Goal: Find specific page/section: Find specific page/section

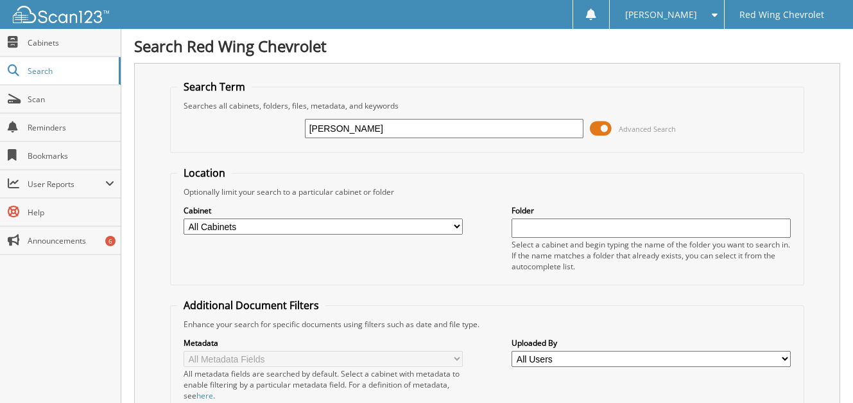
type input "[PERSON_NAME]"
drag, startPoint x: 375, startPoint y: 125, endPoint x: -76, endPoint y: -41, distance: 480.3
type input "[PERSON_NAME]"
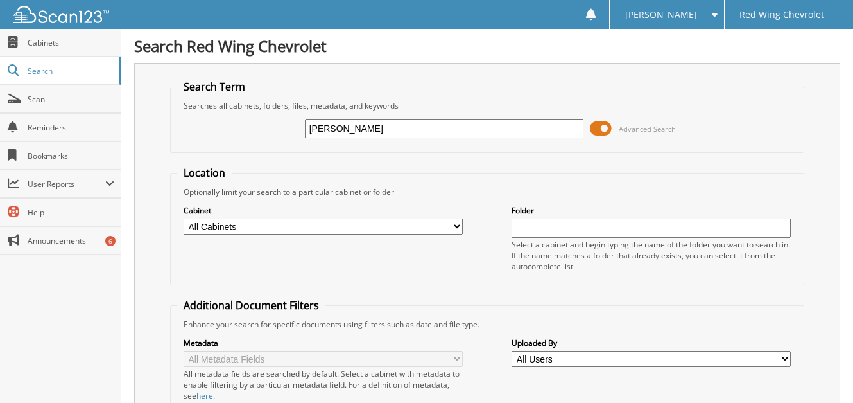
drag, startPoint x: 405, startPoint y: 130, endPoint x: -76, endPoint y: -67, distance: 519.5
type input "19217J"
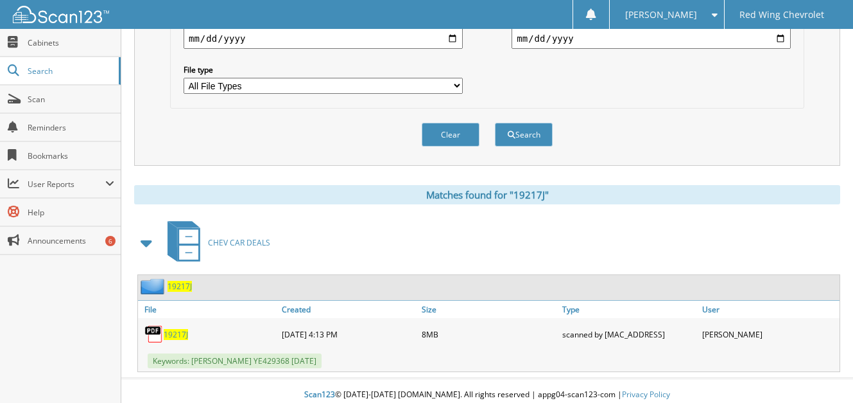
scroll to position [408, 0]
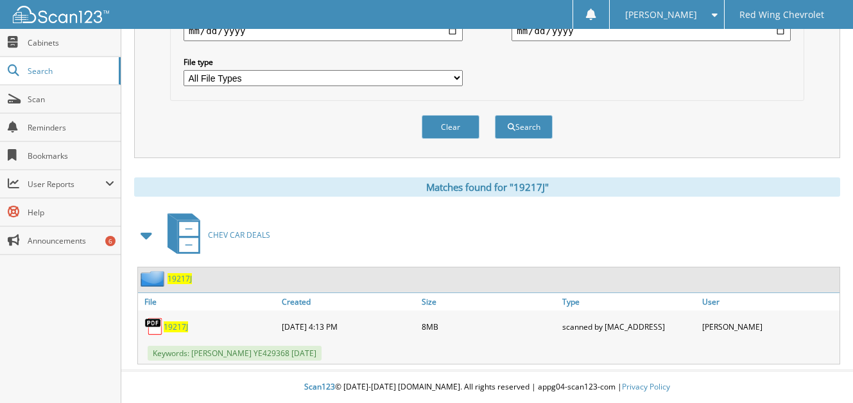
click at [171, 327] on span "19217J" at bounding box center [176, 326] width 24 height 11
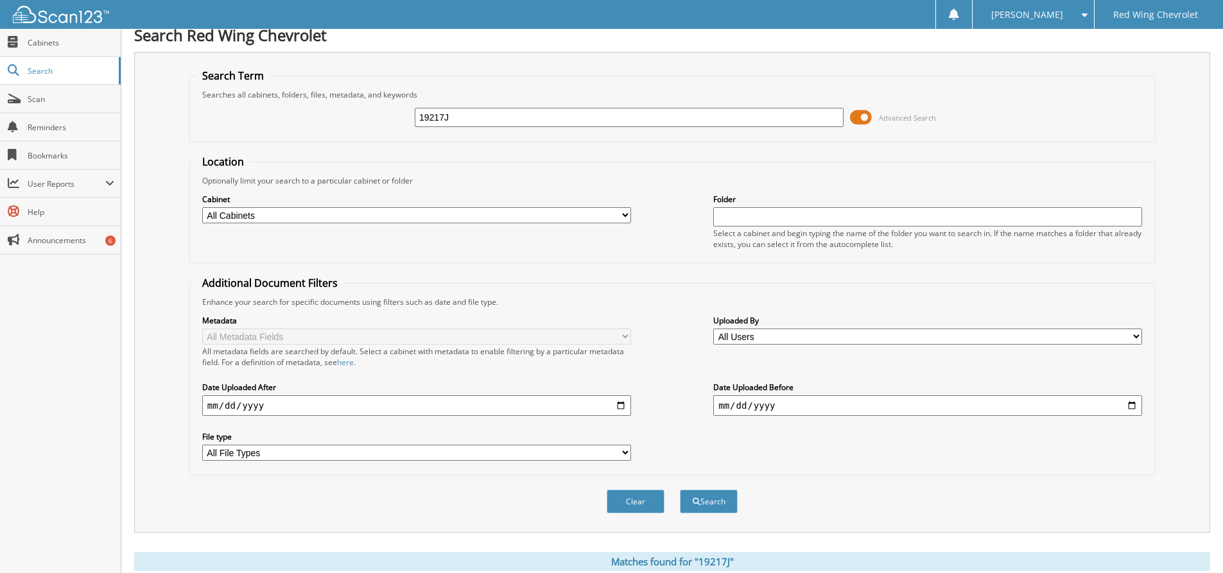
scroll to position [0, 0]
